Goal: Task Accomplishment & Management: Complete application form

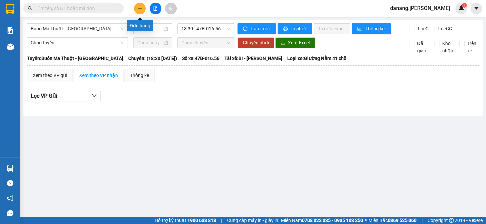
click at [142, 8] on button at bounding box center [140, 9] width 12 height 12
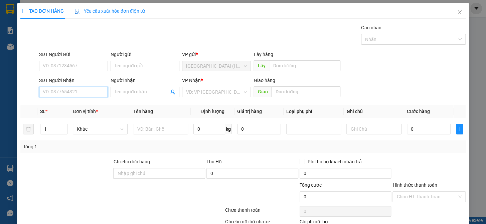
click at [85, 91] on input "SĐT Người Nhận" at bounding box center [73, 92] width 69 height 11
click at [87, 97] on input "SĐT Người Nhận" at bounding box center [73, 92] width 69 height 11
type input "0977287584"
click at [131, 93] on input "Người nhận" at bounding box center [142, 91] width 54 height 7
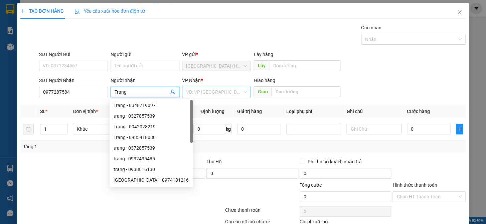
type input "Trang"
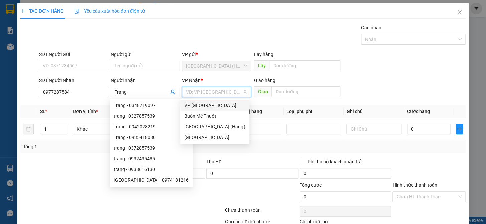
click at [209, 91] on input "search" at bounding box center [214, 92] width 56 height 10
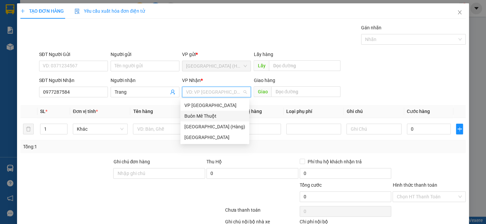
drag, startPoint x: 208, startPoint y: 115, endPoint x: 199, endPoint y: 117, distance: 8.6
click at [208, 115] on div "Buôn Mê Thuột" at bounding box center [214, 115] width 61 height 7
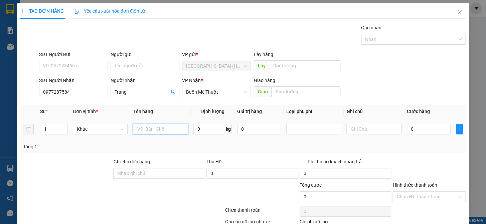
click at [142, 132] on input "text" at bounding box center [160, 129] width 55 height 11
type input "hs"
click at [412, 128] on input "0" at bounding box center [429, 129] width 44 height 11
type input "5"
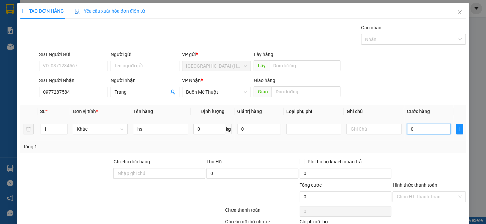
type input "5"
type input "50"
type input "500"
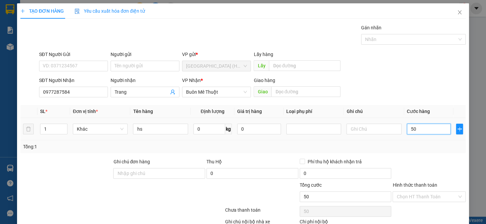
type input "500"
type input "5.000"
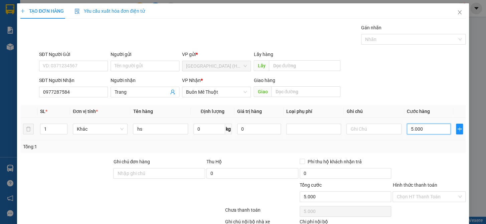
type input "50.000"
type input "500.000"
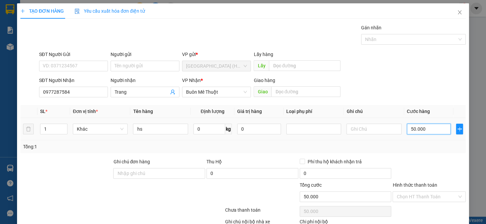
type input "500.000"
type input "50.000"
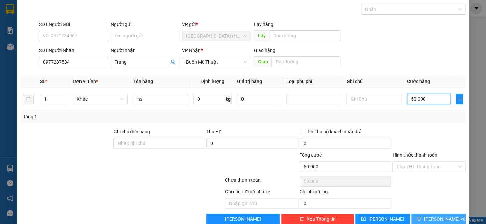
type input "50.000"
drag, startPoint x: 427, startPoint y: 217, endPoint x: 455, endPoint y: 168, distance: 57.4
click at [427, 217] on button "[PERSON_NAME] và In" at bounding box center [438, 219] width 54 height 11
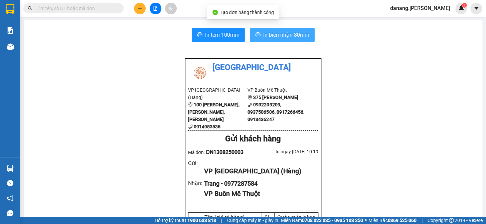
click at [285, 35] on span "In biên nhận 80mm" at bounding box center [286, 35] width 46 height 8
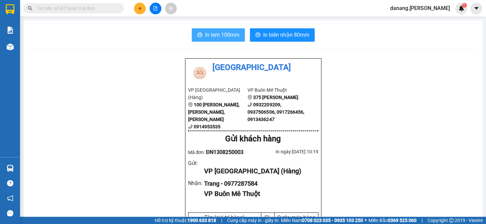
click at [217, 39] on span "In tem 100mm" at bounding box center [222, 35] width 34 height 8
